Goal: Task Accomplishment & Management: Complete application form

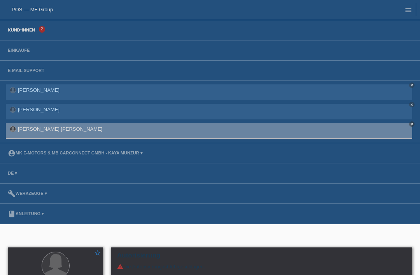
click at [26, 31] on link "Kund*innen" at bounding box center [21, 30] width 35 height 5
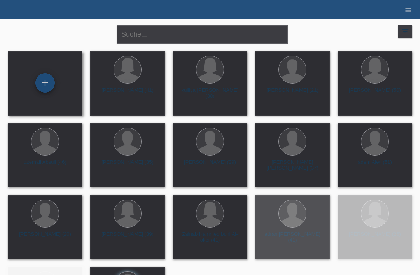
click at [50, 79] on div "+" at bounding box center [45, 82] width 19 height 13
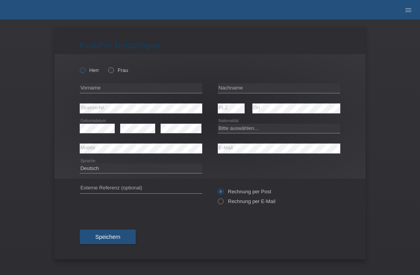
click at [79, 66] on icon at bounding box center [79, 66] width 0 height 0
click at [83, 70] on input "Herr" at bounding box center [82, 69] width 5 height 5
radio input "true"
click at [263, 92] on input "text" at bounding box center [279, 88] width 122 height 10
type input "Sidkjar"
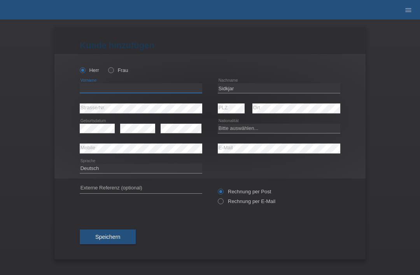
click at [163, 90] on input "text" at bounding box center [141, 88] width 122 height 10
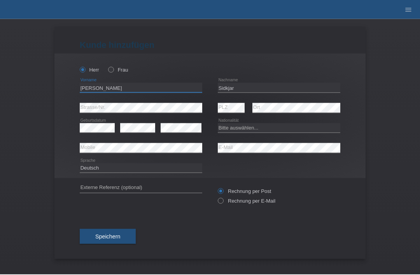
type input "khoja hashim"
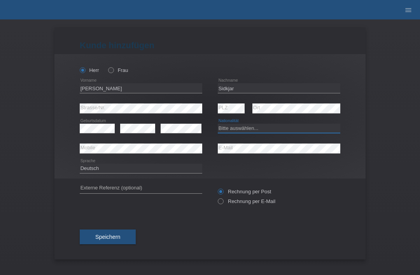
click at [252, 129] on select "Bitte auswählen... Schweiz Deutschland Liechtenstein Österreich ------------ Af…" at bounding box center [279, 128] width 122 height 9
select select "CH"
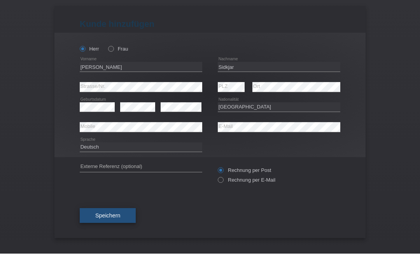
click at [99, 229] on button "Speichern" at bounding box center [108, 236] width 56 height 15
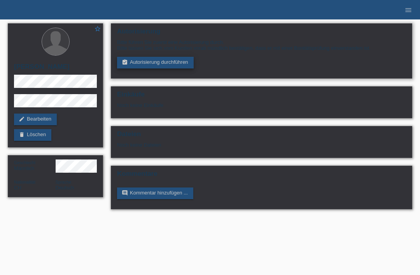
click at [141, 60] on link "assignment_turned_in Autorisierung durchführen" at bounding box center [155, 63] width 77 height 12
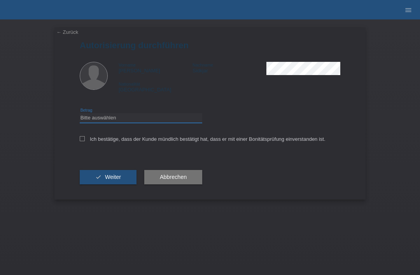
click at [114, 122] on select "Bitte auswählen CHF 1.00 - CHF 499.00 CHF 500.00 - CHF 1'999.00 CHF 2'000.00 - …" at bounding box center [141, 117] width 122 height 9
select select "3"
click at [80, 141] on icon at bounding box center [82, 138] width 5 height 5
click at [80, 141] on input "Ich bestätige, dass der Kunde mündlich bestätigt hat, dass er mit einer Bonität…" at bounding box center [82, 138] width 5 height 5
checkbox input "true"
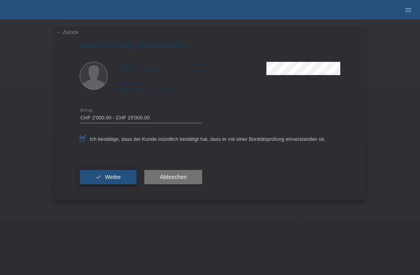
click at [94, 181] on button "check Weiter" at bounding box center [108, 177] width 57 height 15
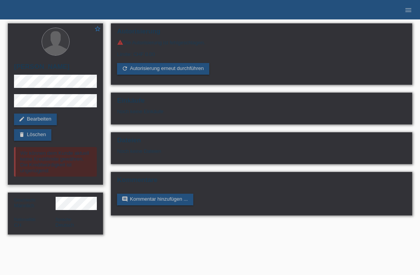
click at [95, 32] on icon "star_border" at bounding box center [97, 28] width 7 height 7
click at [404, 12] on link "menu" at bounding box center [409, 9] width 16 height 5
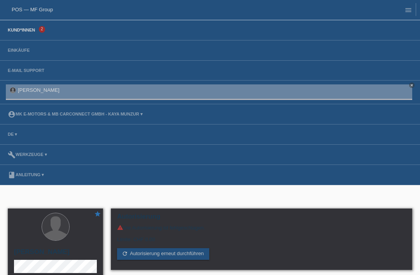
click at [24, 32] on link "Kund*innen" at bounding box center [21, 30] width 35 height 5
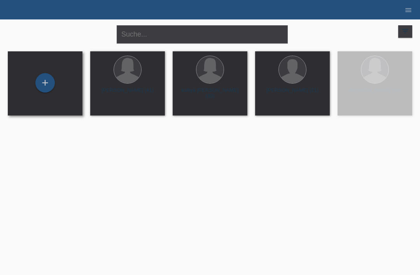
click at [52, 65] on div "+" at bounding box center [45, 83] width 75 height 64
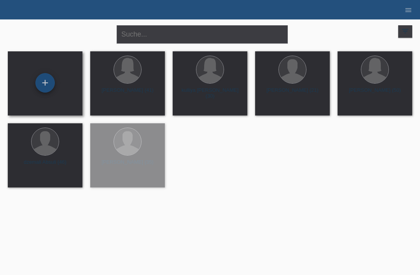
click at [51, 79] on div "+" at bounding box center [45, 82] width 19 height 13
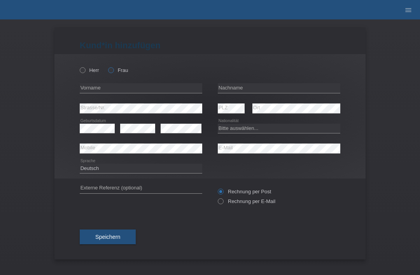
click at [116, 73] on label "Frau" at bounding box center [118, 70] width 20 height 6
click at [113, 72] on input "Frau" at bounding box center [110, 69] width 5 height 5
radio input "true"
click at [274, 85] on input "text" at bounding box center [279, 88] width 122 height 10
type input "Sidkjar"
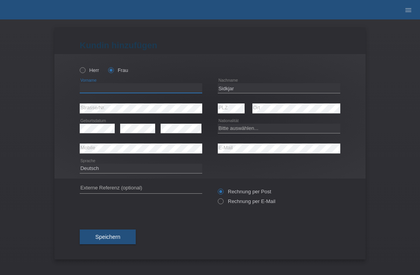
click at [122, 89] on input "text" at bounding box center [141, 88] width 122 height 10
type input "sahar"
click at [262, 129] on select "Bitte auswählen... Schweiz Deutschland Liechtenstein Österreich ------------ Af…" at bounding box center [279, 128] width 122 height 9
select select "CH"
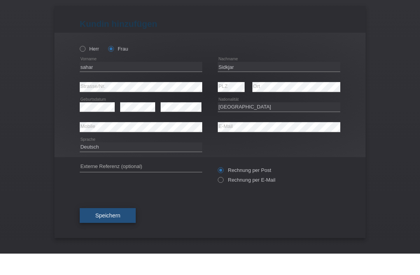
click at [105, 234] on span "Speichern" at bounding box center [107, 237] width 25 height 6
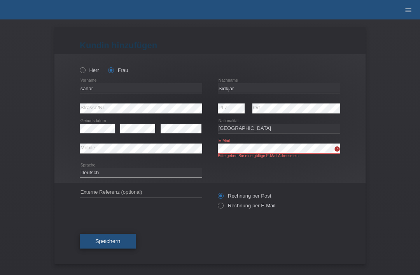
scroll to position [1, 0]
click at [96, 241] on span "Speichern" at bounding box center [107, 241] width 25 height 6
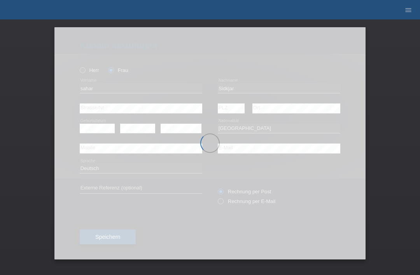
scroll to position [0, 0]
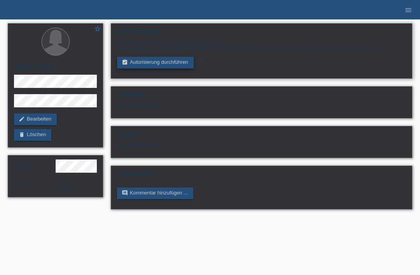
click at [162, 68] on link "assignment_turned_in Autorisierung durchführen" at bounding box center [155, 63] width 77 height 12
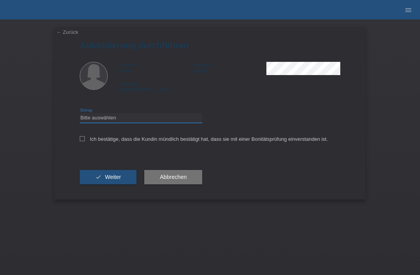
click at [130, 117] on select "Bitte auswählen CHF 1.00 - CHF 499.00 CHF 500.00 - CHF 1'999.00 CHF 2'000.00 - …" at bounding box center [141, 117] width 122 height 9
select select "3"
click at [82, 135] on div "Ich bestätige, dass die Kundin mündlich bestätigt hat, dass sie mit einer Bonit…" at bounding box center [210, 141] width 261 height 26
click at [82, 141] on input "Ich bestätige, dass die Kundin mündlich bestätigt hat, dass sie mit einer Bonit…" at bounding box center [82, 138] width 5 height 5
checkbox input "true"
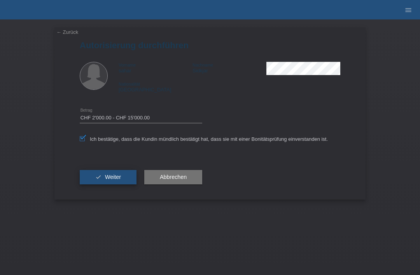
click at [100, 180] on icon "check" at bounding box center [98, 177] width 6 height 6
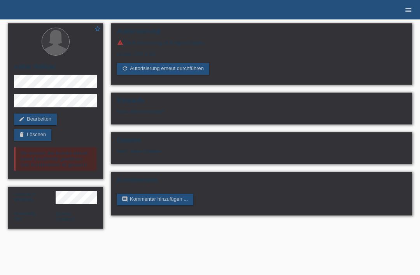
click at [415, 8] on link "menu" at bounding box center [409, 9] width 16 height 5
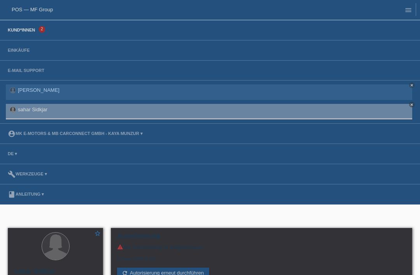
click at [27, 31] on link "Kund*innen" at bounding box center [21, 30] width 35 height 5
